Goal: Information Seeking & Learning: Learn about a topic

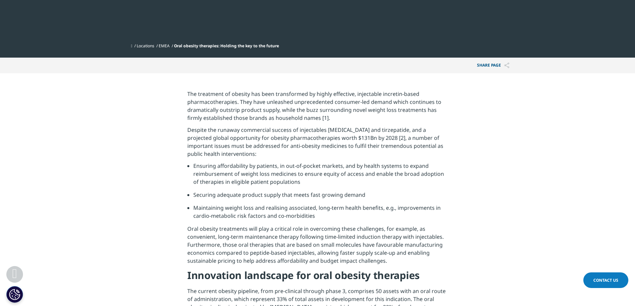
scroll to position [267, 0]
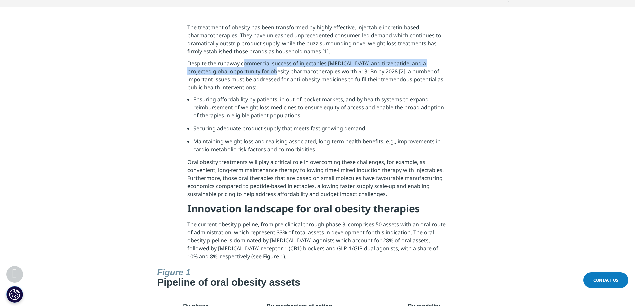
drag, startPoint x: 244, startPoint y: 65, endPoint x: 258, endPoint y: 72, distance: 15.1
click at [258, 72] on p "Despite the runaway commercial success of injectables semaglutide and tirzepati…" at bounding box center [317, 77] width 260 height 36
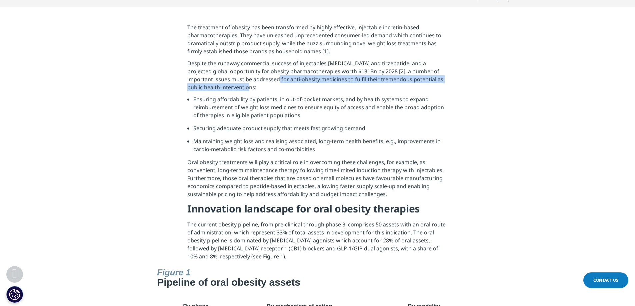
click at [263, 83] on p "Despite the runaway commercial success of injectables semaglutide and tirzepati…" at bounding box center [317, 77] width 260 height 36
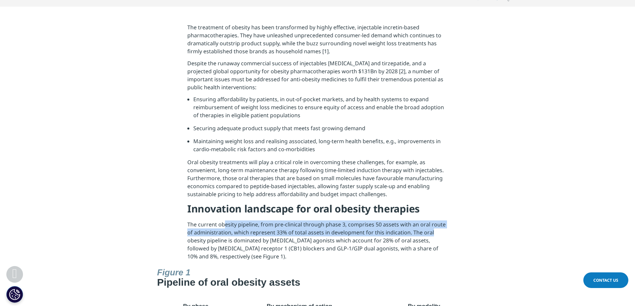
drag, startPoint x: 227, startPoint y: 223, endPoint x: 447, endPoint y: 230, distance: 220.1
click at [447, 230] on p "The current obesity pipeline, from pre-clinical through phase 3, comprises 50 a…" at bounding box center [317, 243] width 260 height 44
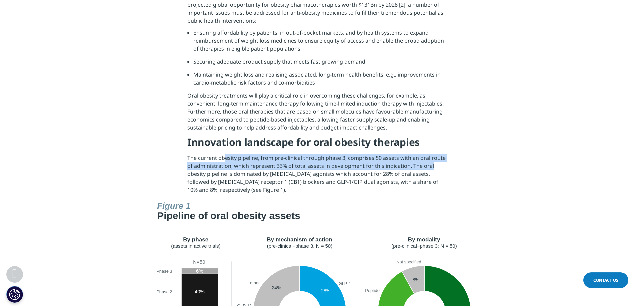
click at [229, 167] on p "The current obesity pipeline, from pre-clinical through phase 3, comprises 50 a…" at bounding box center [317, 176] width 260 height 44
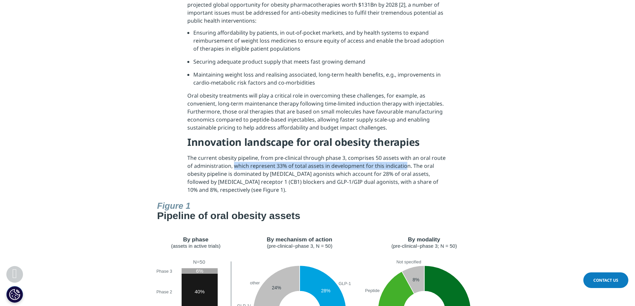
drag, startPoint x: 233, startPoint y: 165, endPoint x: 406, endPoint y: 167, distance: 172.3
click at [406, 167] on p "The current obesity pipeline, from pre-clinical through phase 3, comprises 50 a…" at bounding box center [317, 176] width 260 height 44
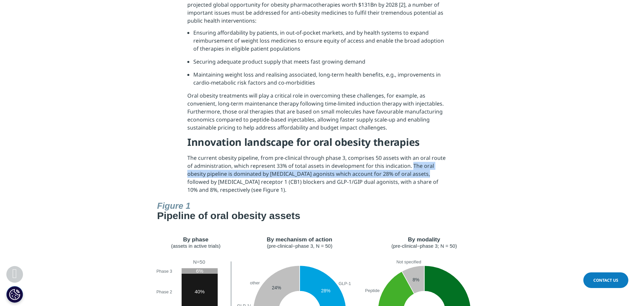
drag, startPoint x: 412, startPoint y: 167, endPoint x: 424, endPoint y: 177, distance: 15.2
click at [424, 177] on p "The current obesity pipeline, from pre-clinical through phase 3, comprises 50 a…" at bounding box center [317, 176] width 260 height 44
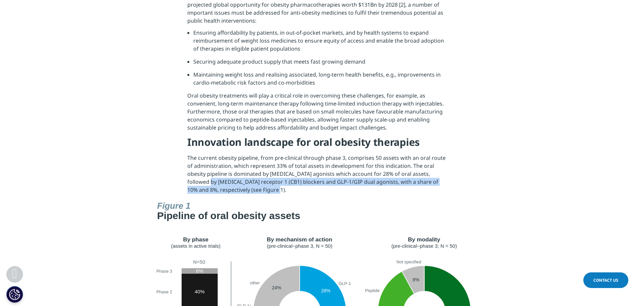
drag, startPoint x: 189, startPoint y: 181, endPoint x: 403, endPoint y: 187, distance: 214.4
click at [403, 187] on p "The current obesity pipeline, from pre-clinical through phase 3, comprises 50 a…" at bounding box center [317, 176] width 260 height 44
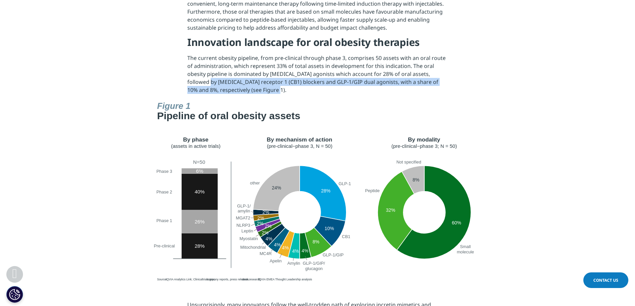
click at [558, 155] on section at bounding box center [317, 191] width 635 height 186
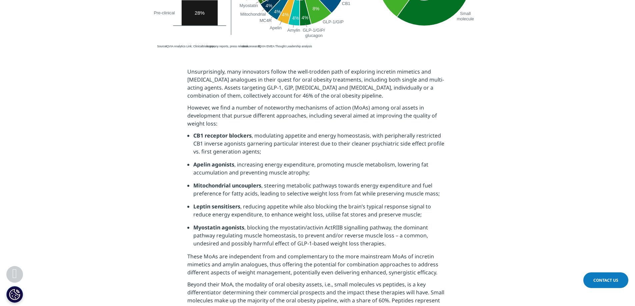
scroll to position [733, 0]
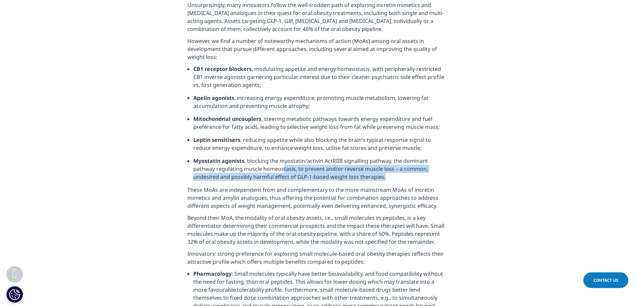
drag, startPoint x: 282, startPoint y: 170, endPoint x: 397, endPoint y: 181, distance: 115.5
click at [397, 181] on li "Myostatin agonists , blocking the myostatin/activin ActRIIB signalling pathway,…" at bounding box center [320, 171] width 254 height 29
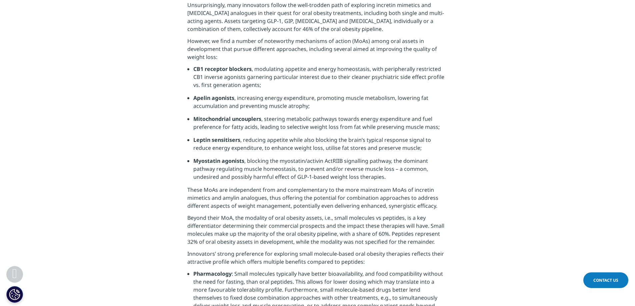
click at [510, 206] on section "Unsurprisingly, many innovators follow the well-trodden path of exploring incre…" at bounding box center [317, 251] width 635 height 535
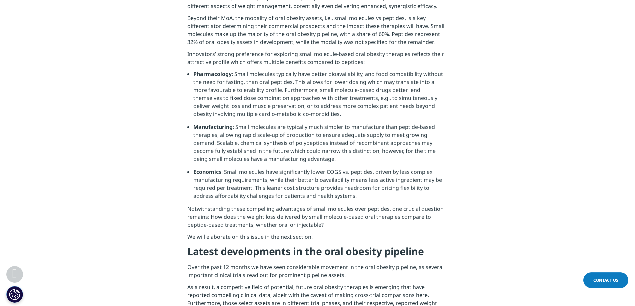
scroll to position [1033, 0]
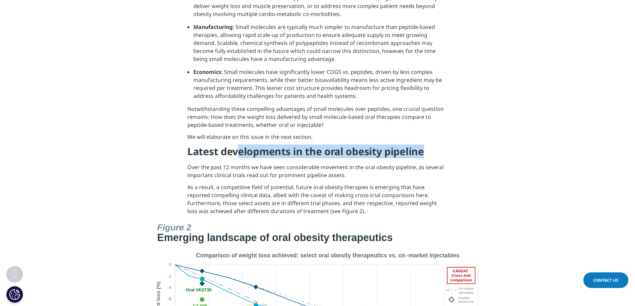
drag, startPoint x: 236, startPoint y: 151, endPoint x: 436, endPoint y: 153, distance: 200.3
click at [436, 153] on h4 "Latest developments in the oral obesity pipeline" at bounding box center [317, 154] width 260 height 18
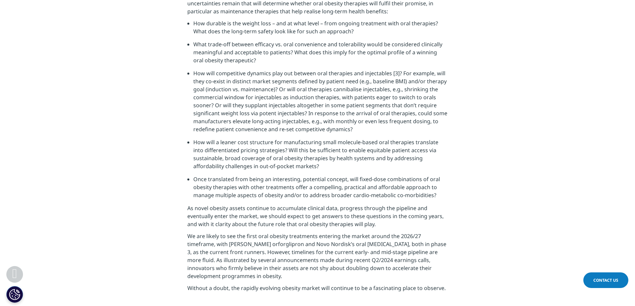
scroll to position [1633, 0]
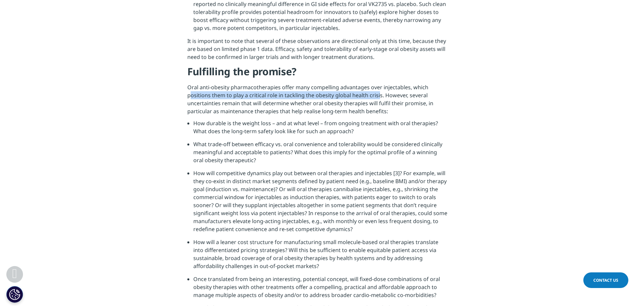
drag, startPoint x: 192, startPoint y: 96, endPoint x: 378, endPoint y: 97, distance: 186.6
click at [378, 97] on p "Oral anti-obesity pharmacotherapies offer many compelling advantages over injec…" at bounding box center [317, 101] width 260 height 36
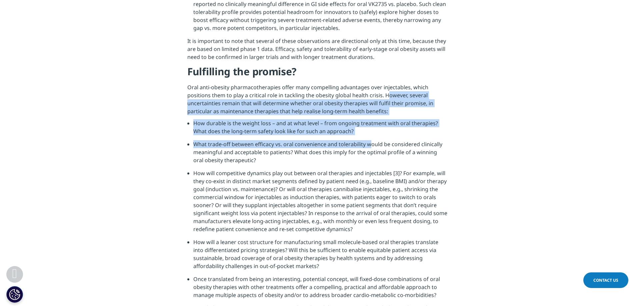
drag, startPoint x: 387, startPoint y: 97, endPoint x: 368, endPoint y: 146, distance: 53.2
click at [368, 146] on div "This snapshot of the emerging competitive landscape for oral obesity therapies …" at bounding box center [317, 148] width 260 height 644
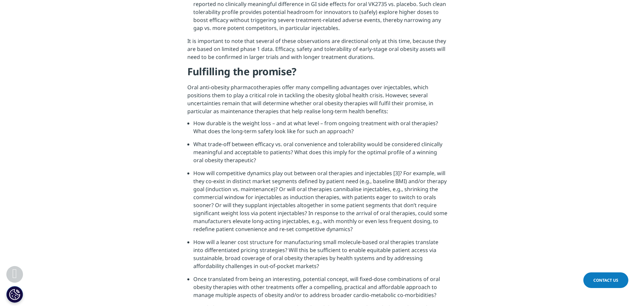
click at [493, 165] on section "This snapshot of the emerging competitive landscape for oral obesity therapies …" at bounding box center [317, 147] width 635 height 677
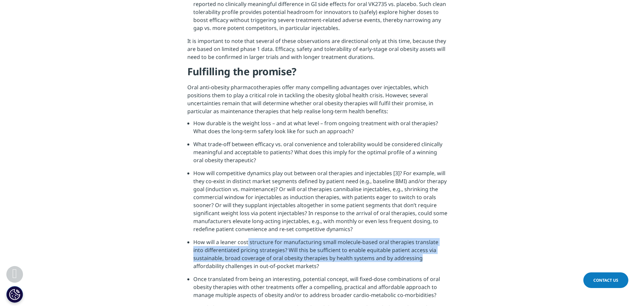
drag, startPoint x: 247, startPoint y: 242, endPoint x: 441, endPoint y: 258, distance: 194.6
click at [441, 258] on li "How will a leaner cost structure for manufacturing small molecule-based oral th…" at bounding box center [320, 256] width 254 height 37
click at [254, 279] on li "Once translated from being an interesting, potential concept, will fixed-dose c…" at bounding box center [320, 289] width 254 height 29
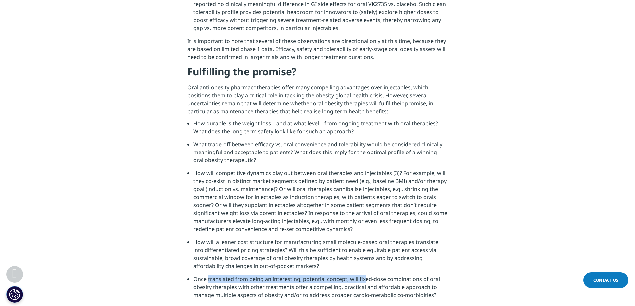
drag, startPoint x: 210, startPoint y: 278, endPoint x: 365, endPoint y: 281, distance: 155.3
click at [365, 281] on li "Once translated from being an interesting, potential concept, will fixed-dose c…" at bounding box center [320, 289] width 254 height 29
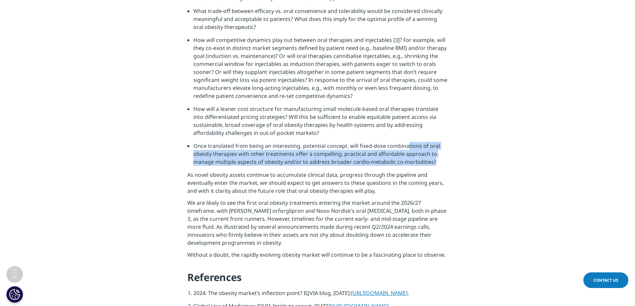
drag, startPoint x: 407, startPoint y: 144, endPoint x: 436, endPoint y: 159, distance: 32.8
click at [436, 159] on li "Once translated from being an interesting, potential concept, will fixed-dose c…" at bounding box center [320, 156] width 254 height 29
click at [175, 160] on section "This snapshot of the emerging competitive landscape for oral obesity therapies …" at bounding box center [317, 14] width 635 height 677
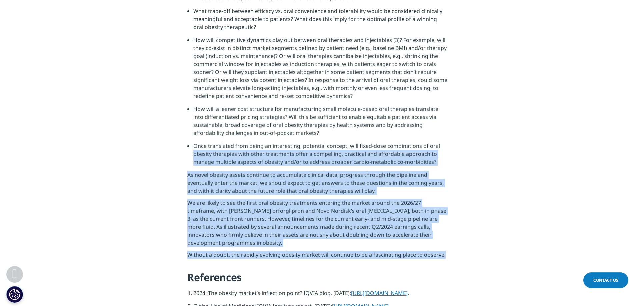
drag, startPoint x: 191, startPoint y: 157, endPoint x: 486, endPoint y: 250, distance: 309.4
click at [486, 250] on section "This snapshot of the emerging competitive landscape for oral obesity therapies …" at bounding box center [317, 14] width 635 height 677
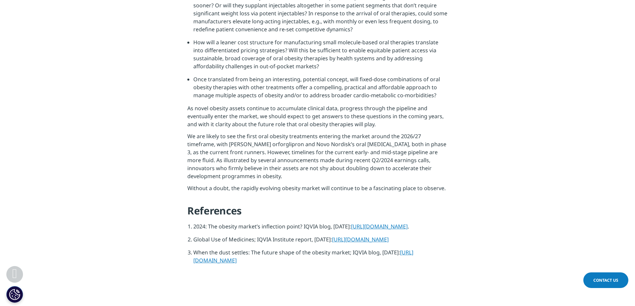
scroll to position [1866, 0]
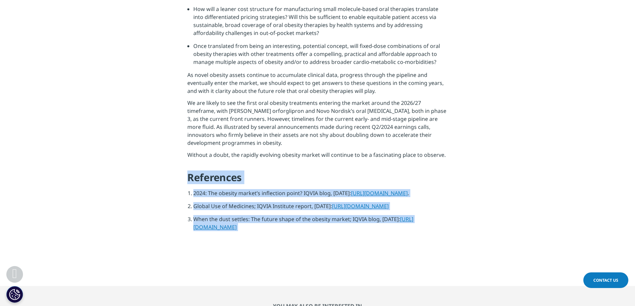
drag, startPoint x: 190, startPoint y: 170, endPoint x: 495, endPoint y: 271, distance: 321.1
click at [459, 272] on section at bounding box center [317, 269] width 635 height 33
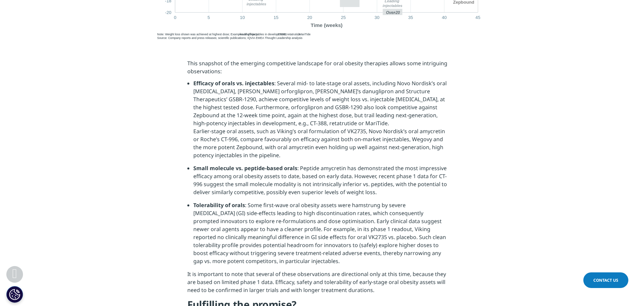
scroll to position [1200, 0]
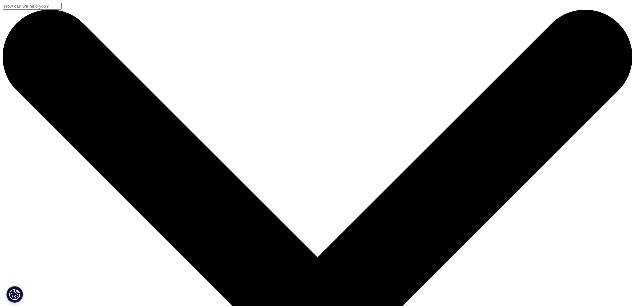
drag, startPoint x: 176, startPoint y: 92, endPoint x: 287, endPoint y: 174, distance: 137.7
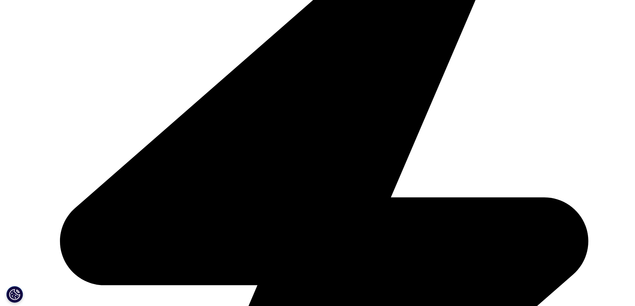
scroll to position [300, 0]
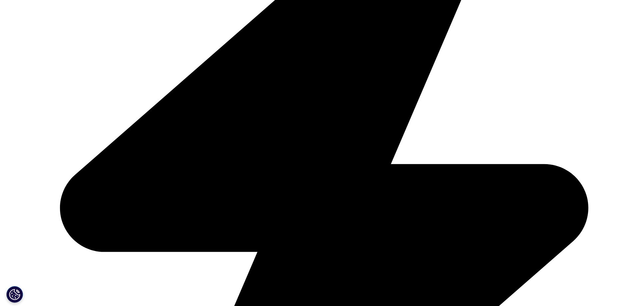
drag, startPoint x: 341, startPoint y: 44, endPoint x: 364, endPoint y: 54, distance: 24.8
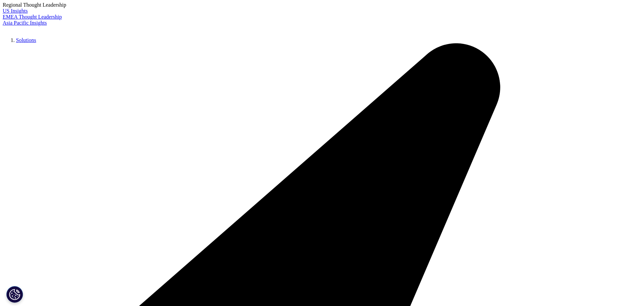
drag, startPoint x: 369, startPoint y: 54, endPoint x: 376, endPoint y: 124, distance: 69.6
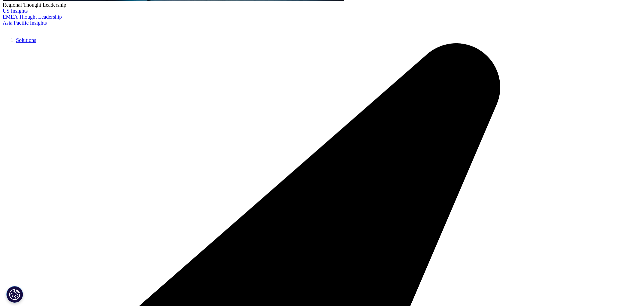
drag, startPoint x: 360, startPoint y: 127, endPoint x: 441, endPoint y: 157, distance: 86.3
drag, startPoint x: 343, startPoint y: 173, endPoint x: 388, endPoint y: 183, distance: 45.4
drag, startPoint x: 394, startPoint y: 183, endPoint x: 523, endPoint y: 187, distance: 129.7
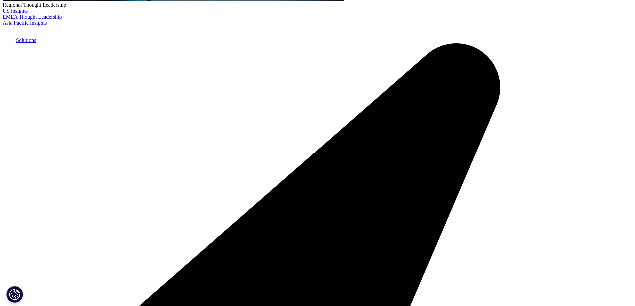
drag, startPoint x: 443, startPoint y: 188, endPoint x: 470, endPoint y: 273, distance: 89.4
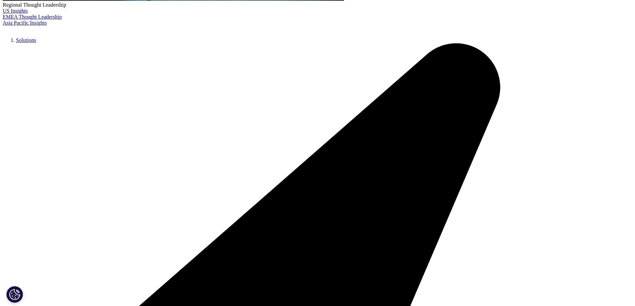
drag, startPoint x: 339, startPoint y: 279, endPoint x: 458, endPoint y: 286, distance: 119.1
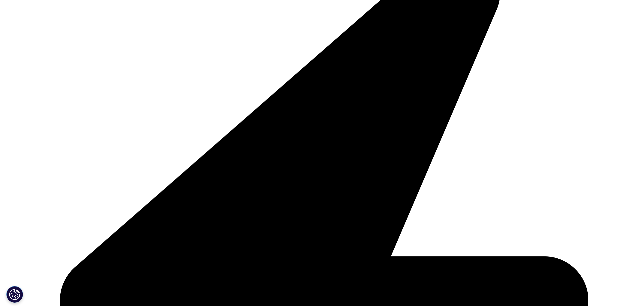
drag, startPoint x: 384, startPoint y: 184, endPoint x: 387, endPoint y: 203, distance: 19.0
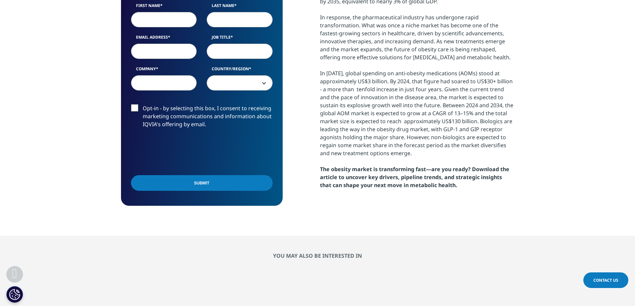
click at [403, 221] on section "We are excited to share our latest thinking with you. First Name Last Name Emai…" at bounding box center [317, 73] width 635 height 325
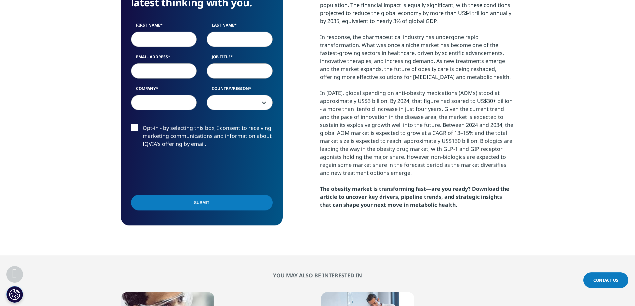
scroll to position [347, 0]
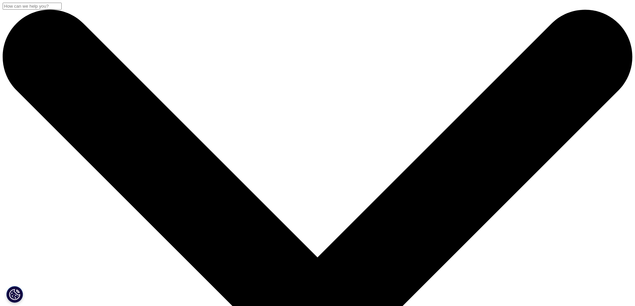
drag, startPoint x: 207, startPoint y: 94, endPoint x: 339, endPoint y: 117, distance: 133.6
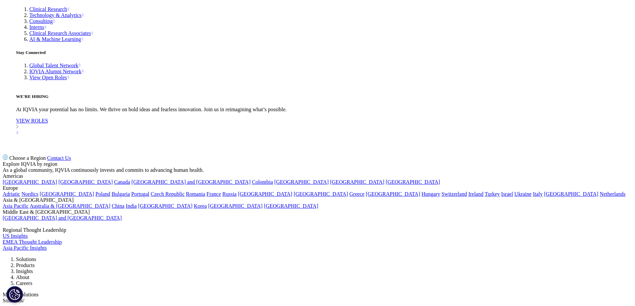
scroll to position [2656, 0]
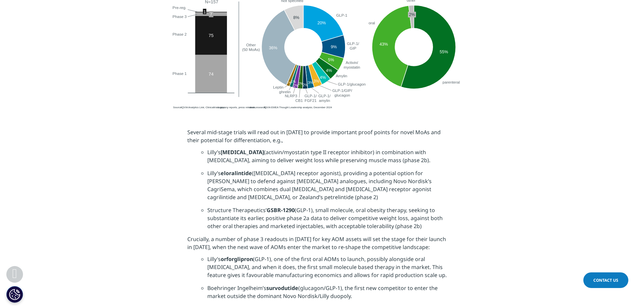
scroll to position [1156, 0]
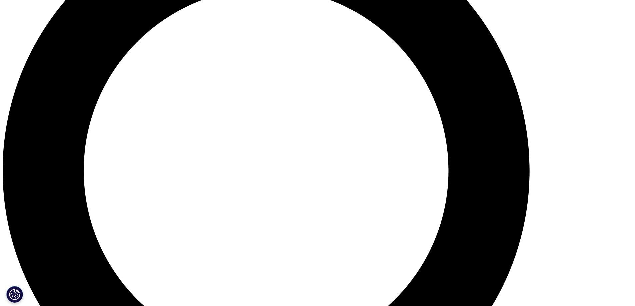
scroll to position [700, 0]
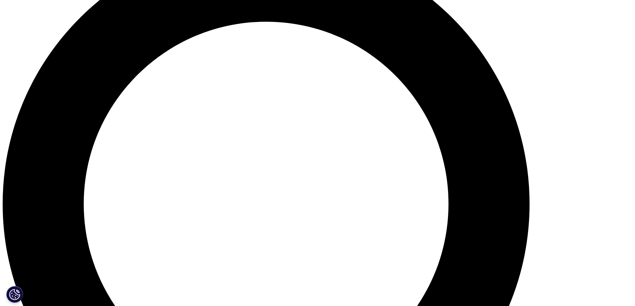
drag, startPoint x: 211, startPoint y: 194, endPoint x: 265, endPoint y: 198, distance: 53.8
drag, startPoint x: 203, startPoint y: 195, endPoint x: 264, endPoint y: 194, distance: 60.3
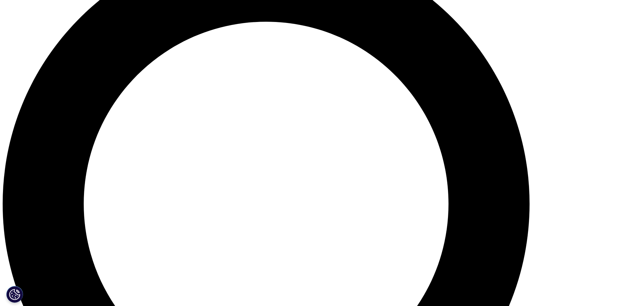
copy em "Source: IQVIA Analytics Link; [DOMAIN_NAME]; desk research; IQVIA EMEA Thought …"
